Goal: Information Seeking & Learning: Find specific fact

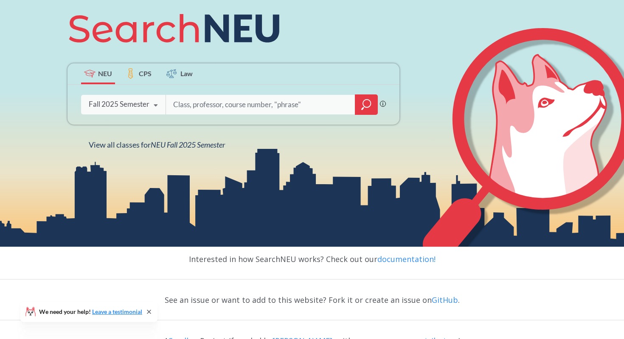
scroll to position [116, 0]
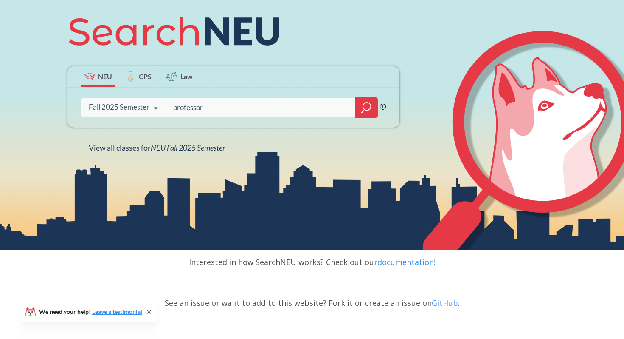
type input "professor"
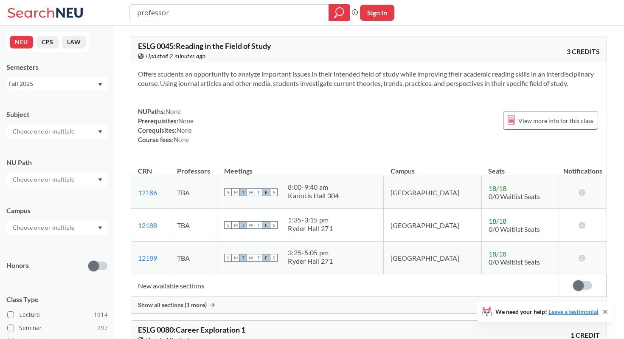
click at [41, 131] on input "text" at bounding box center [43, 131] width 71 height 10
type input "h"
click at [91, 108] on div "Subject CS ( 115 ) Computer Science NRSG ( 76 ) Nursing EECE ( 72 ) Electrical …" at bounding box center [56, 119] width 101 height 37
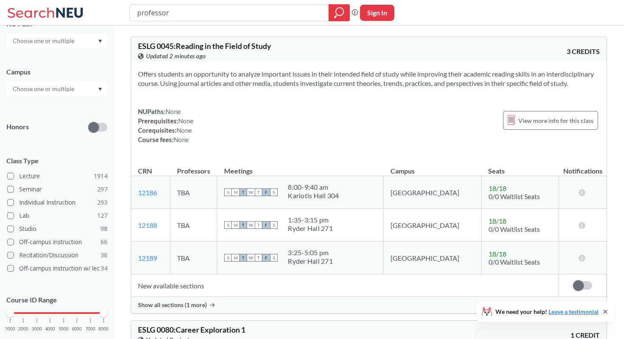
scroll to position [139, 0]
click at [68, 88] on input "text" at bounding box center [43, 88] width 71 height 10
click at [56, 111] on div "[GEOGRAPHIC_DATA] ( 2075 )" at bounding box center [59, 107] width 96 height 9
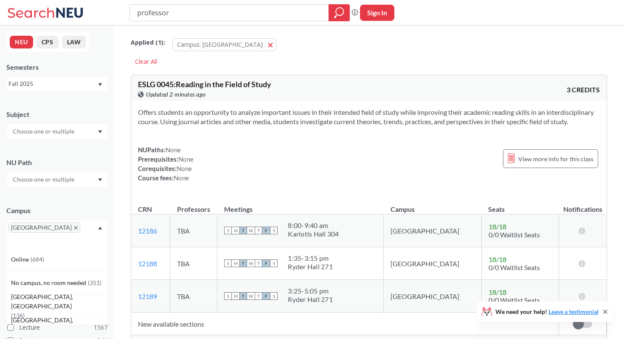
click at [48, 132] on input "text" at bounding box center [43, 131] width 71 height 10
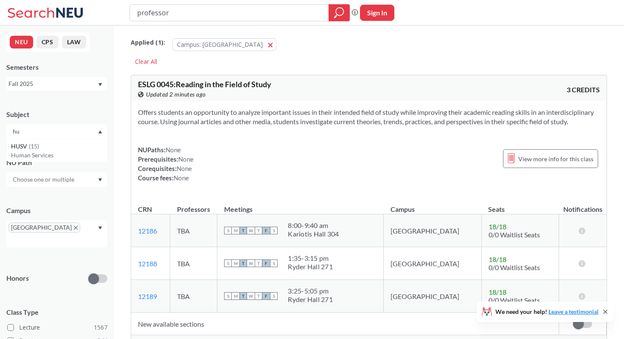
type input "h"
click at [79, 114] on div "Subject" at bounding box center [56, 114] width 101 height 9
click at [67, 181] on input "text" at bounding box center [43, 179] width 71 height 10
click at [79, 159] on div "NU Path" at bounding box center [56, 162] width 101 height 9
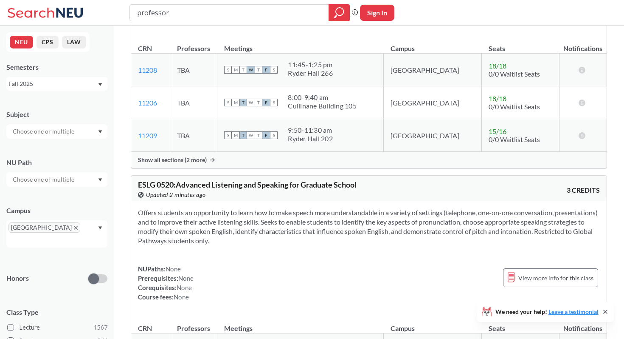
scroll to position [2053, 0]
